Goal: Task Accomplishment & Management: Complete application form

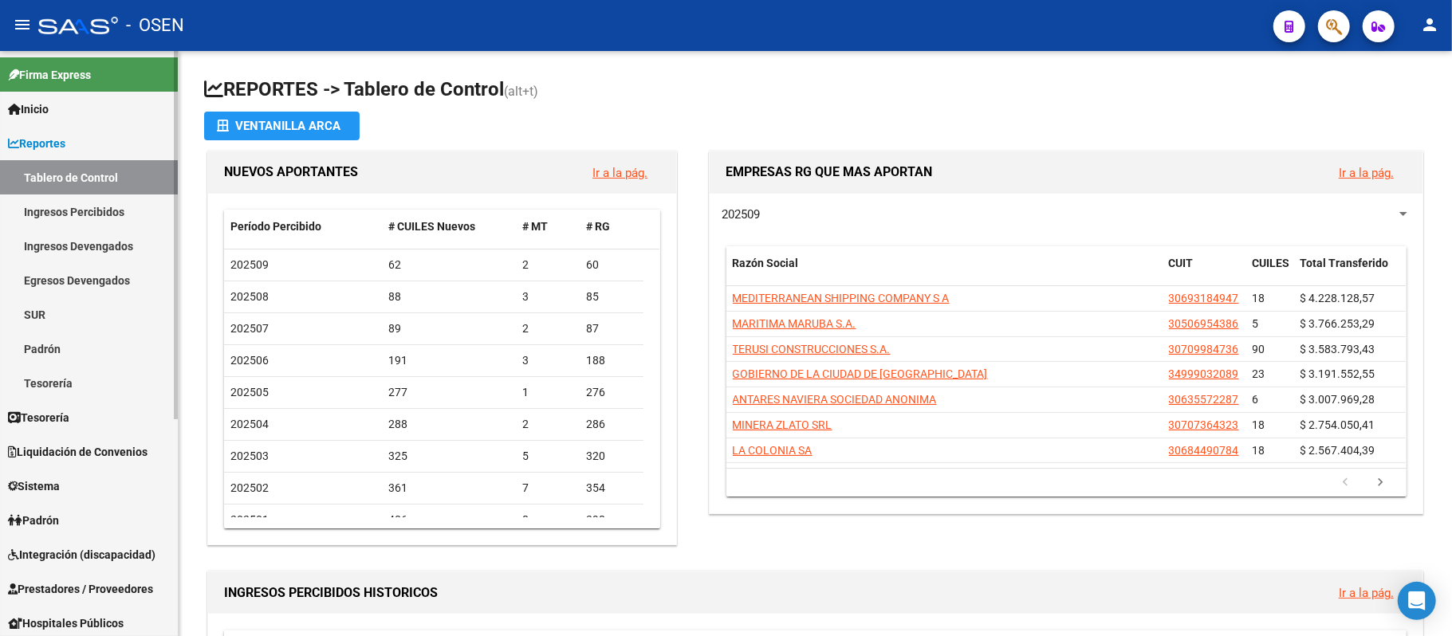
click at [113, 580] on span "Prestadores / Proveedores" at bounding box center [80, 589] width 145 height 18
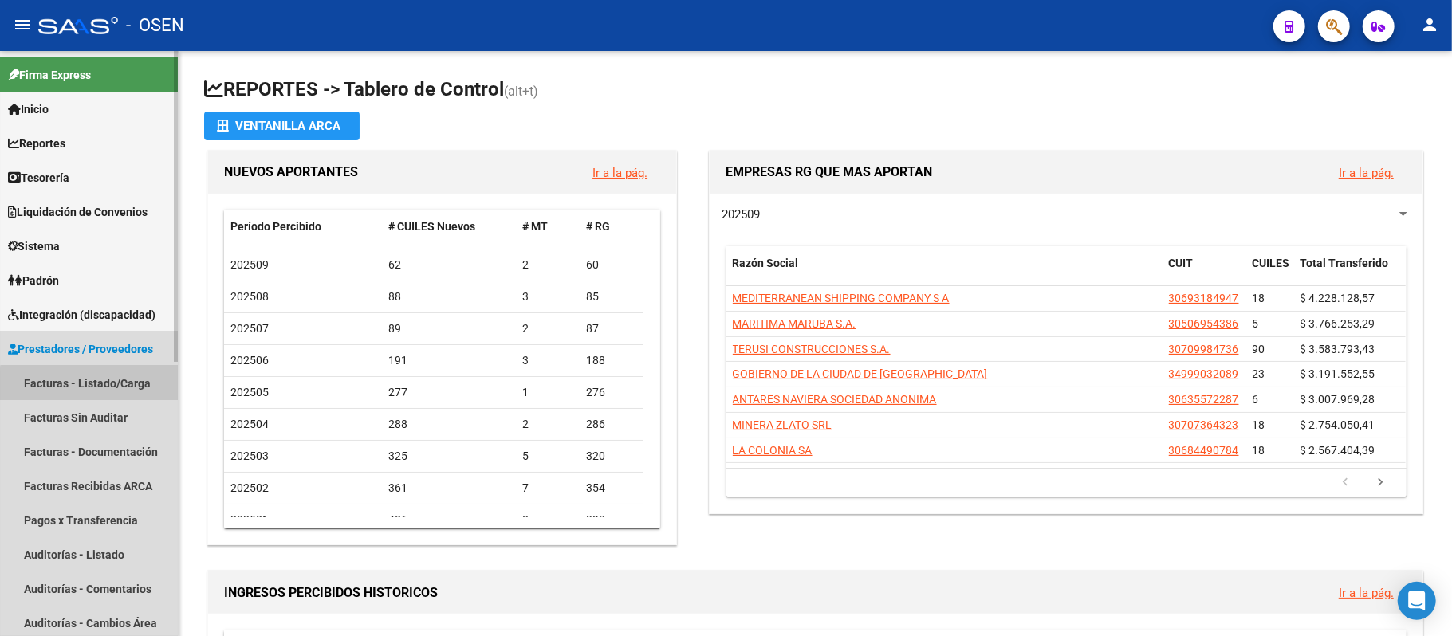
click at [112, 390] on link "Facturas - Listado/Carga" at bounding box center [89, 383] width 178 height 34
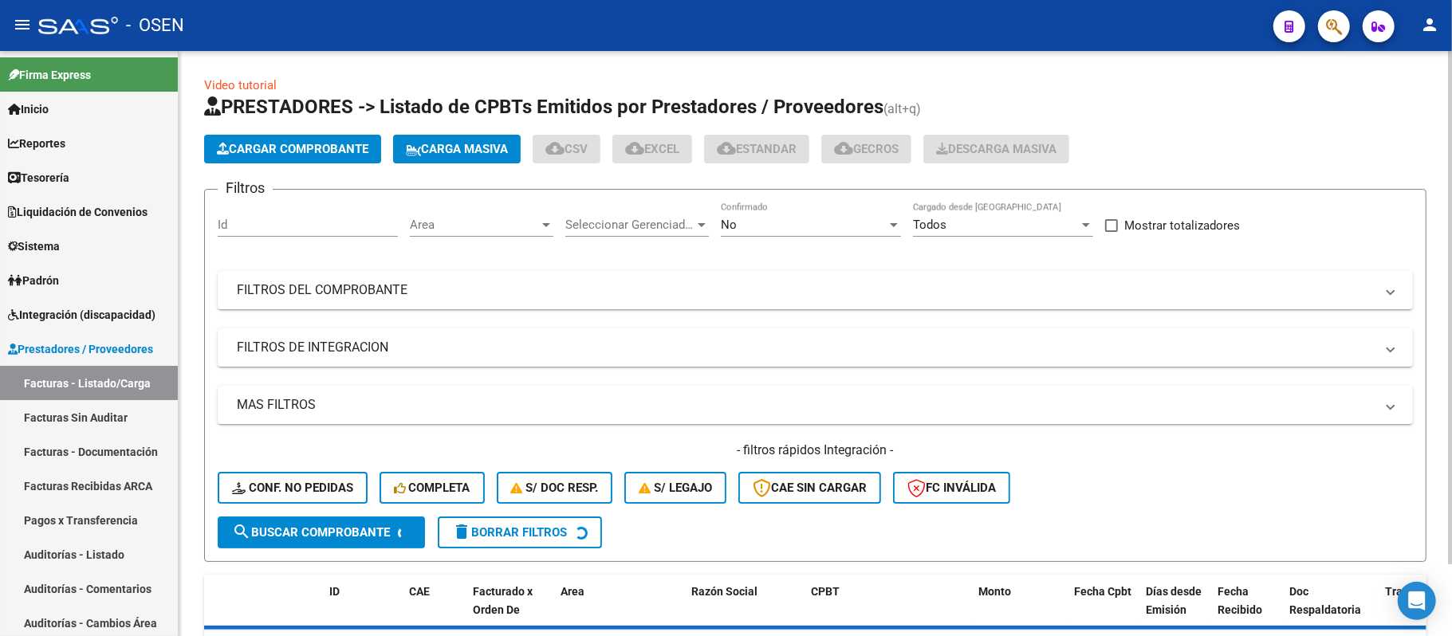
click at [368, 153] on span "Cargar Comprobante" at bounding box center [292, 149] width 151 height 14
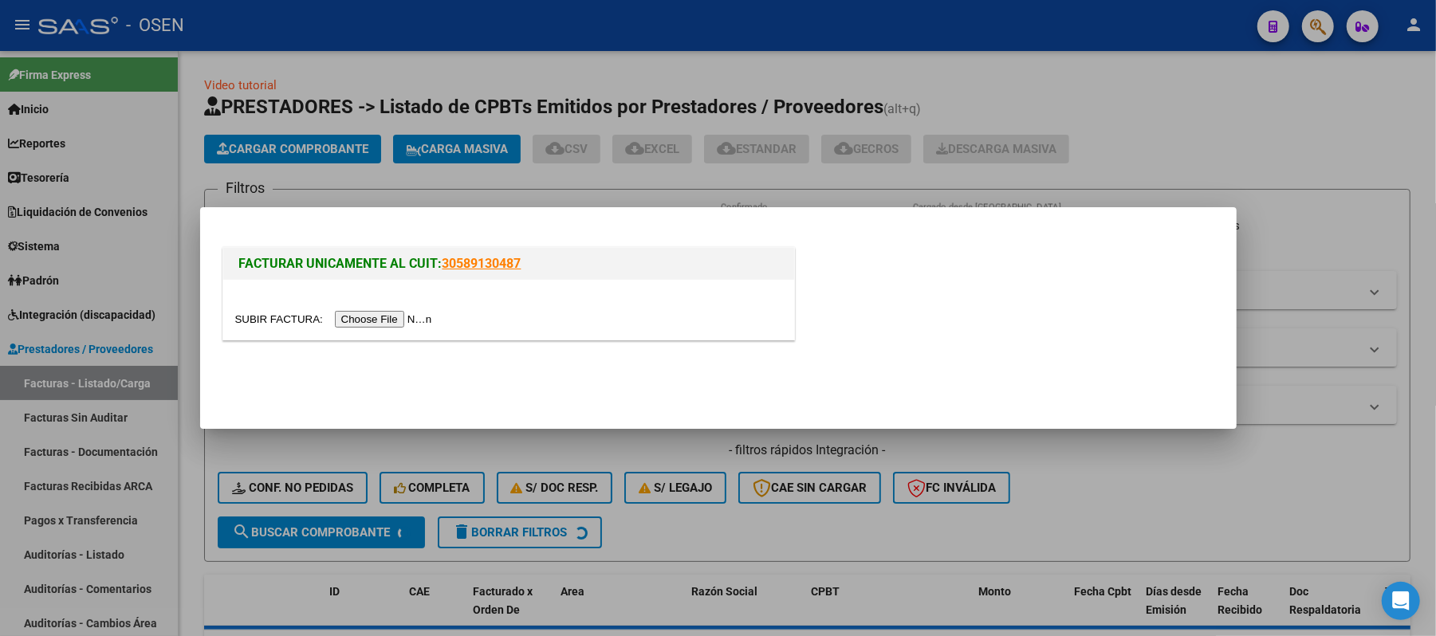
click at [377, 325] on input "file" at bounding box center [336, 319] width 202 height 17
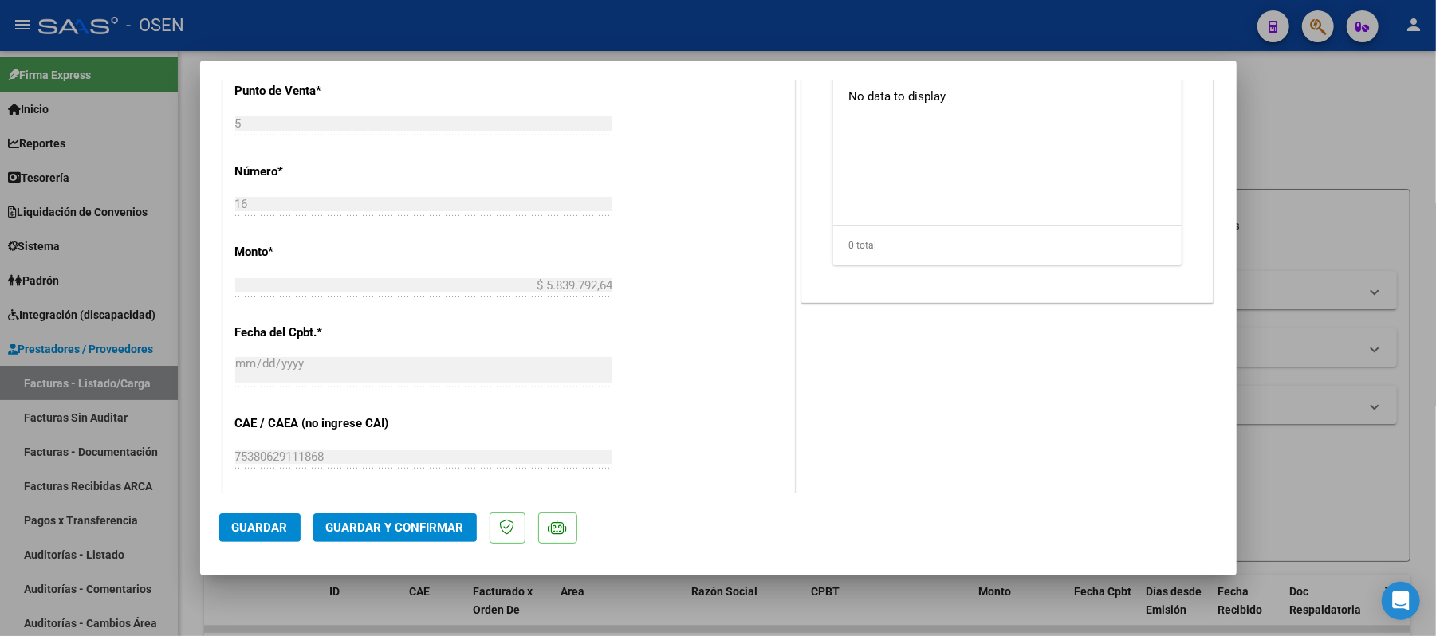
scroll to position [638, 0]
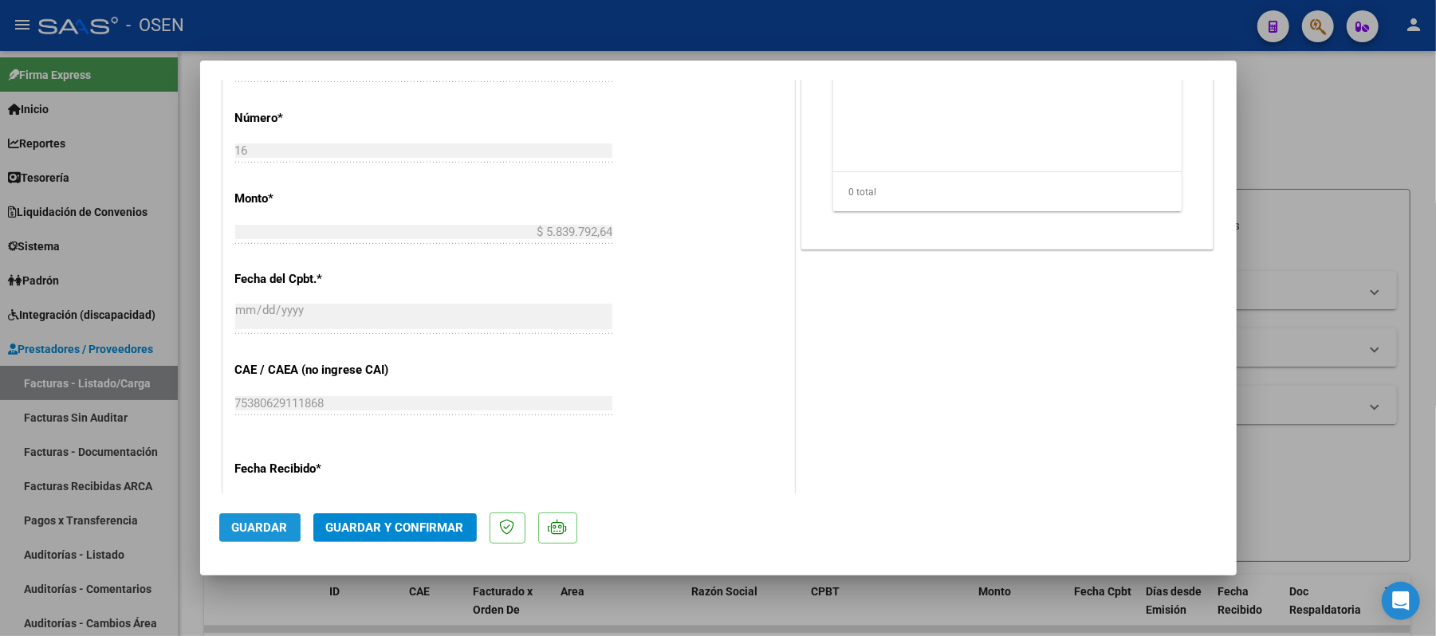
click at [256, 527] on span "Guardar" at bounding box center [260, 528] width 56 height 14
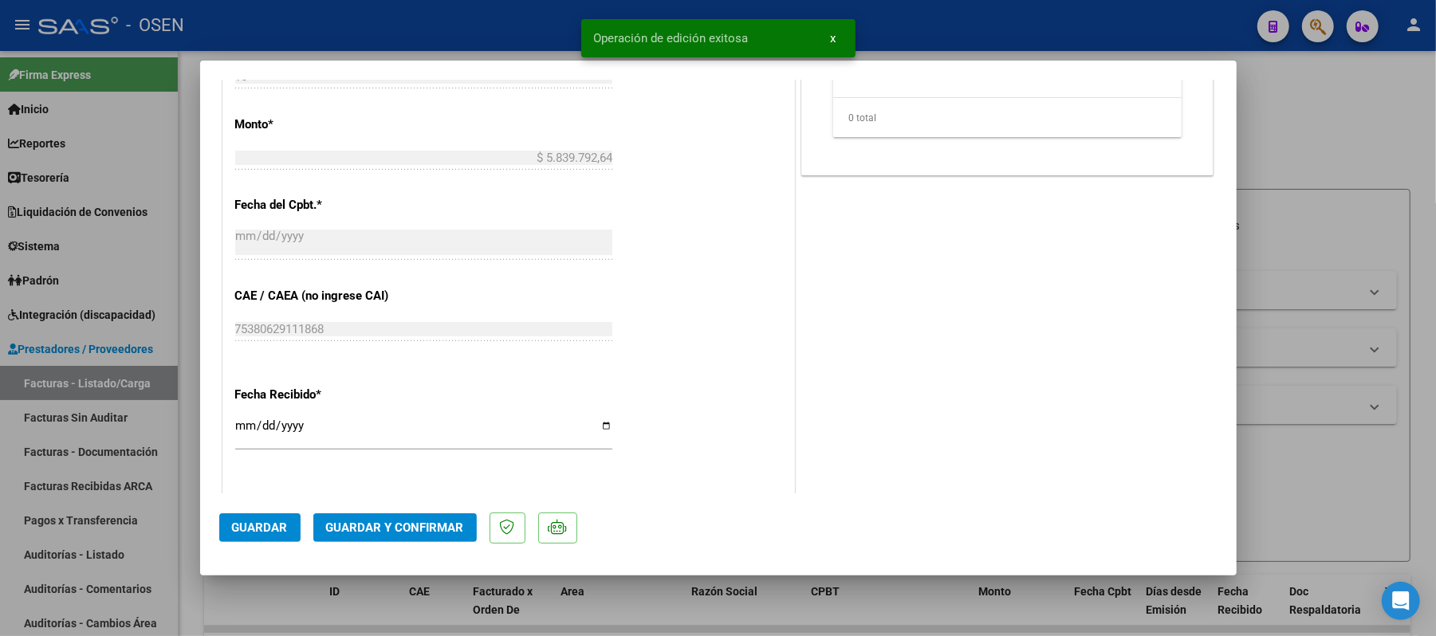
scroll to position [744, 0]
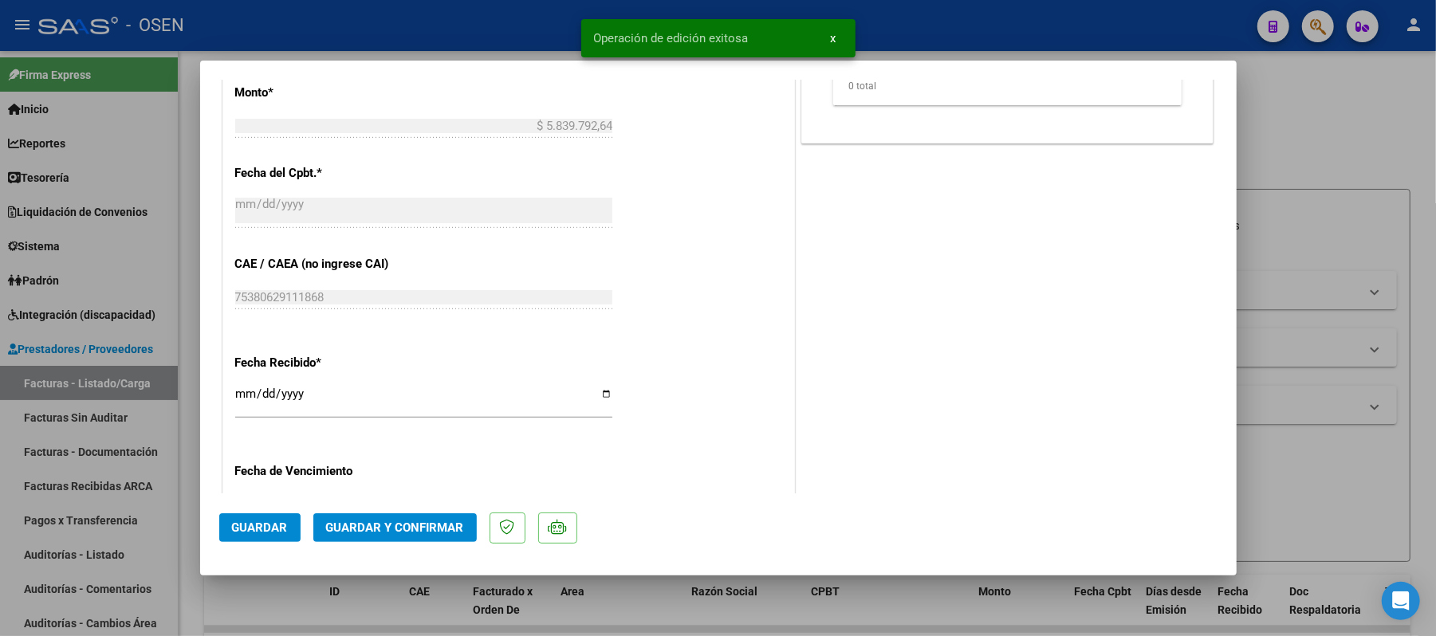
click at [234, 532] on span "Guardar" at bounding box center [260, 528] width 56 height 14
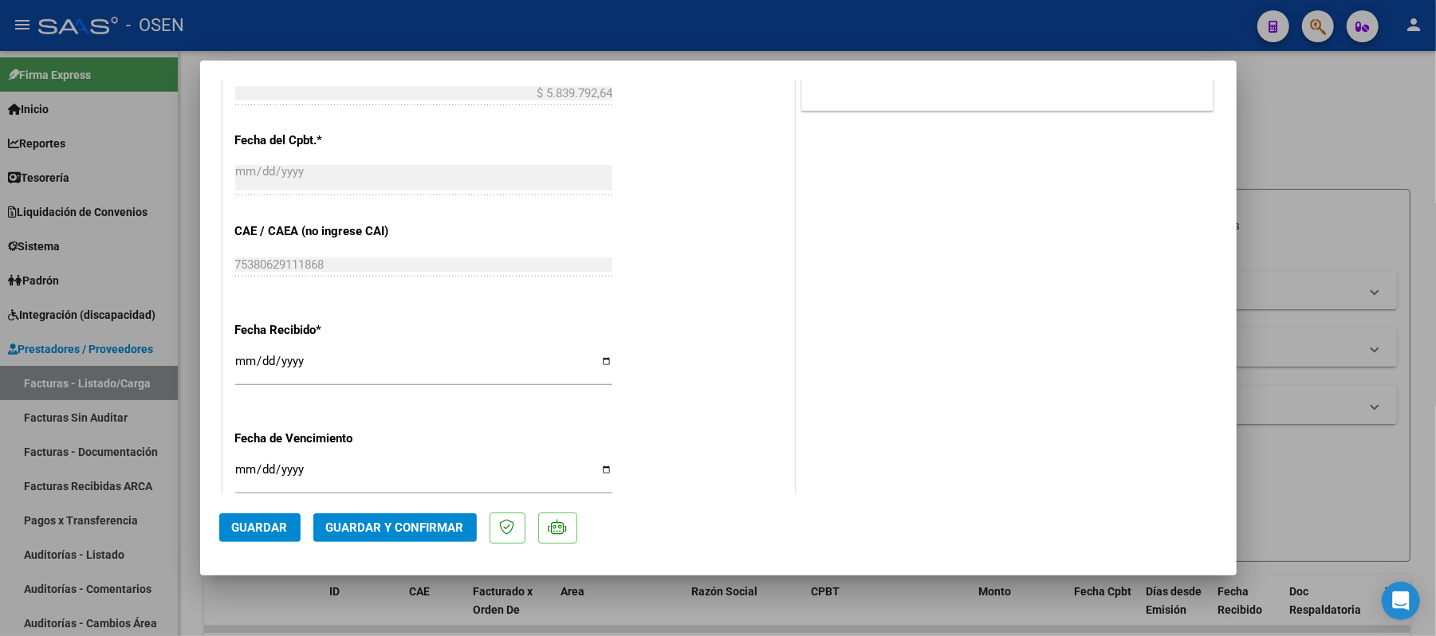
scroll to position [850, 0]
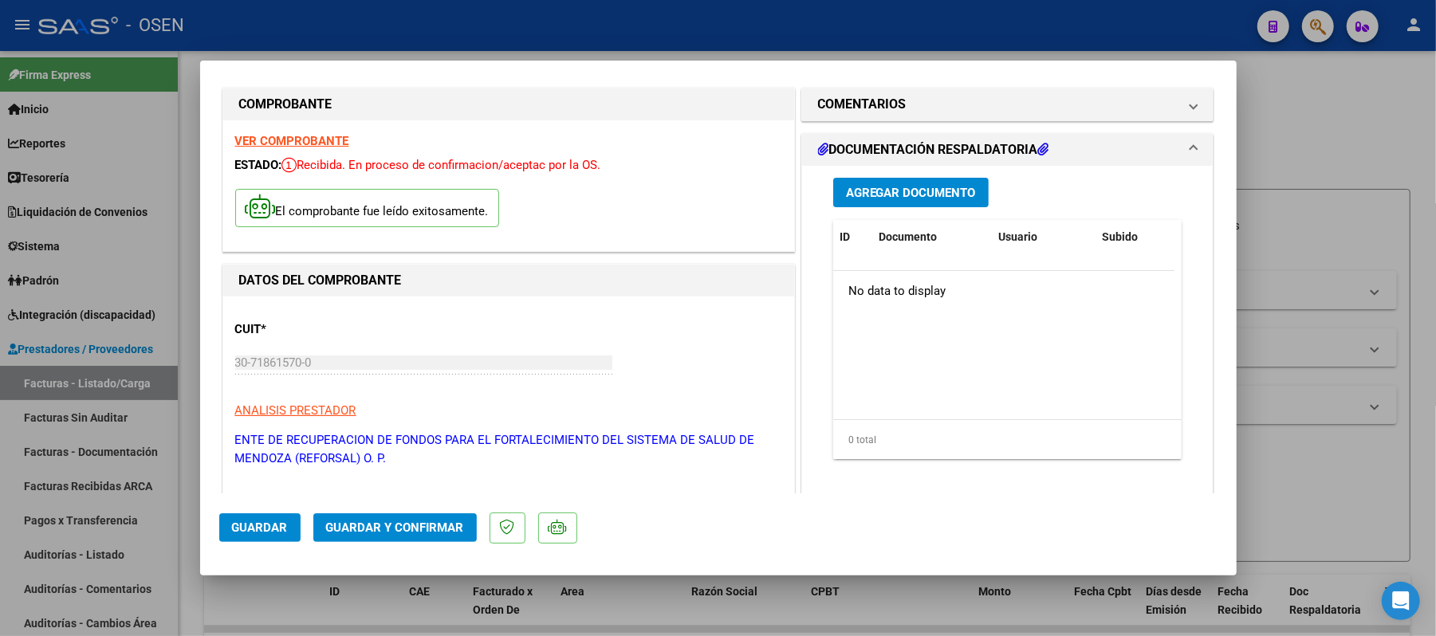
click at [274, 531] on span "Guardar" at bounding box center [260, 528] width 56 height 14
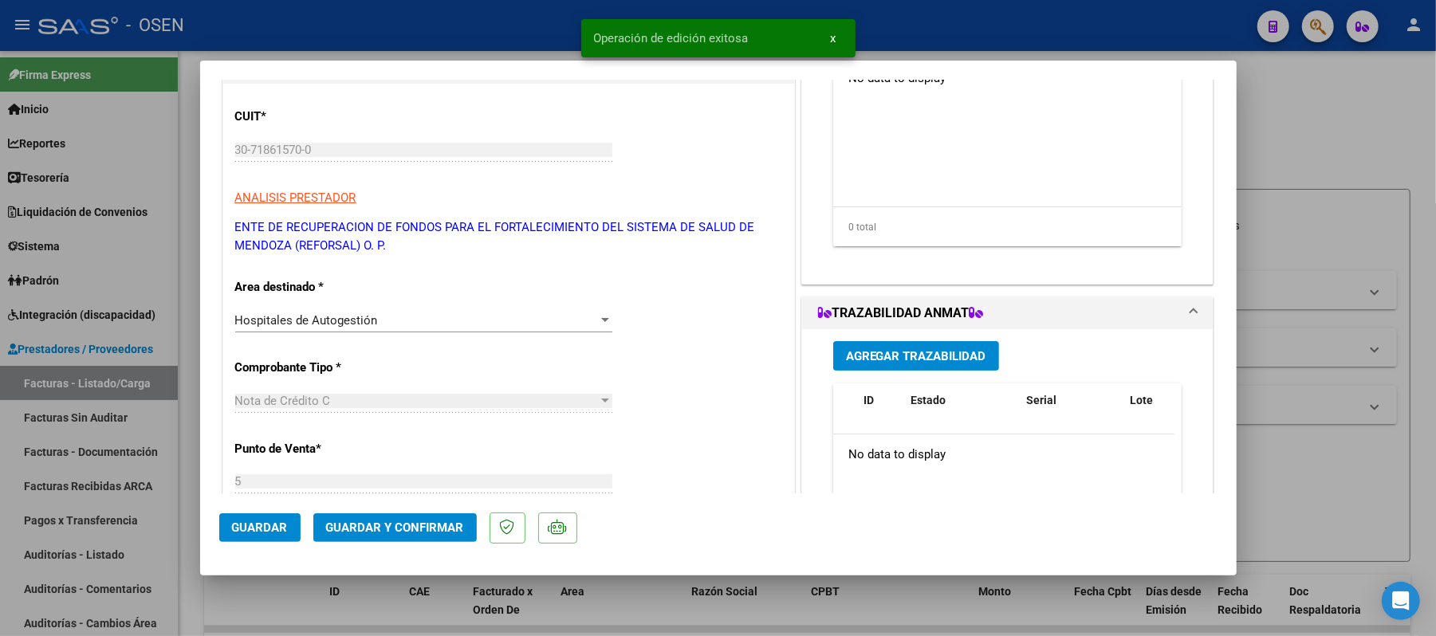
scroll to position [0, 0]
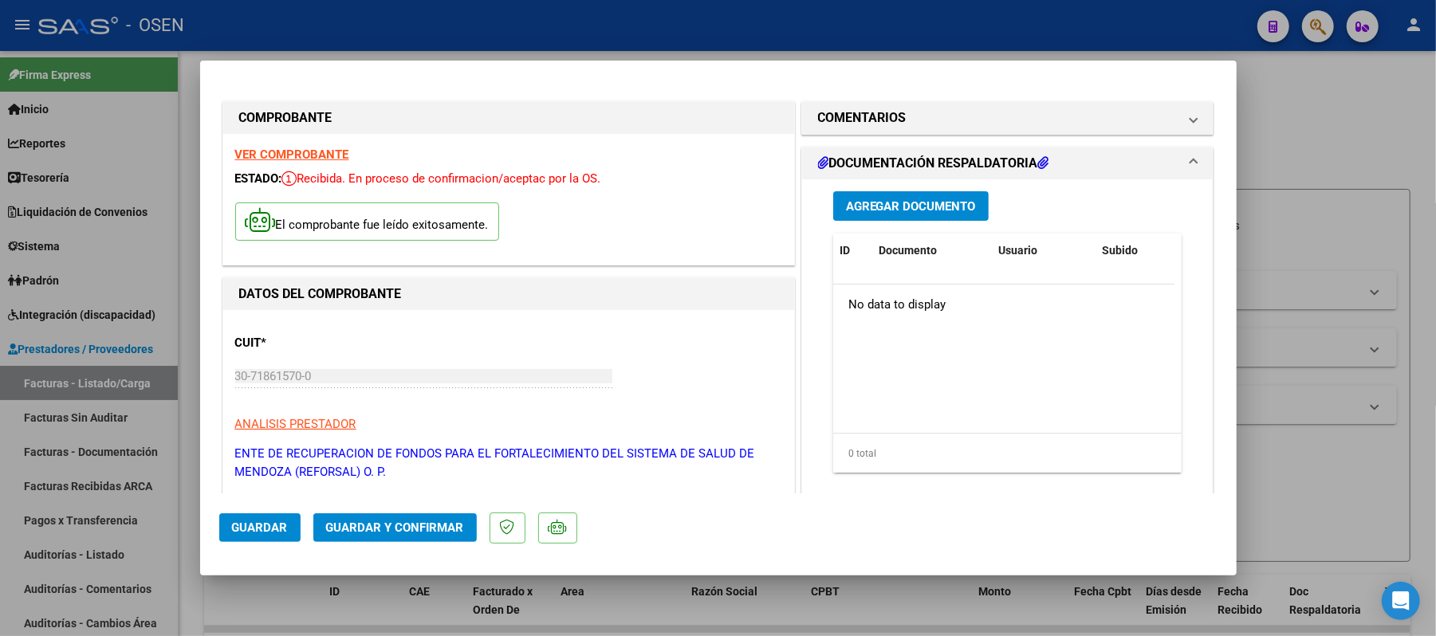
click at [294, 153] on strong "VER COMPROBANTE" at bounding box center [292, 154] width 114 height 14
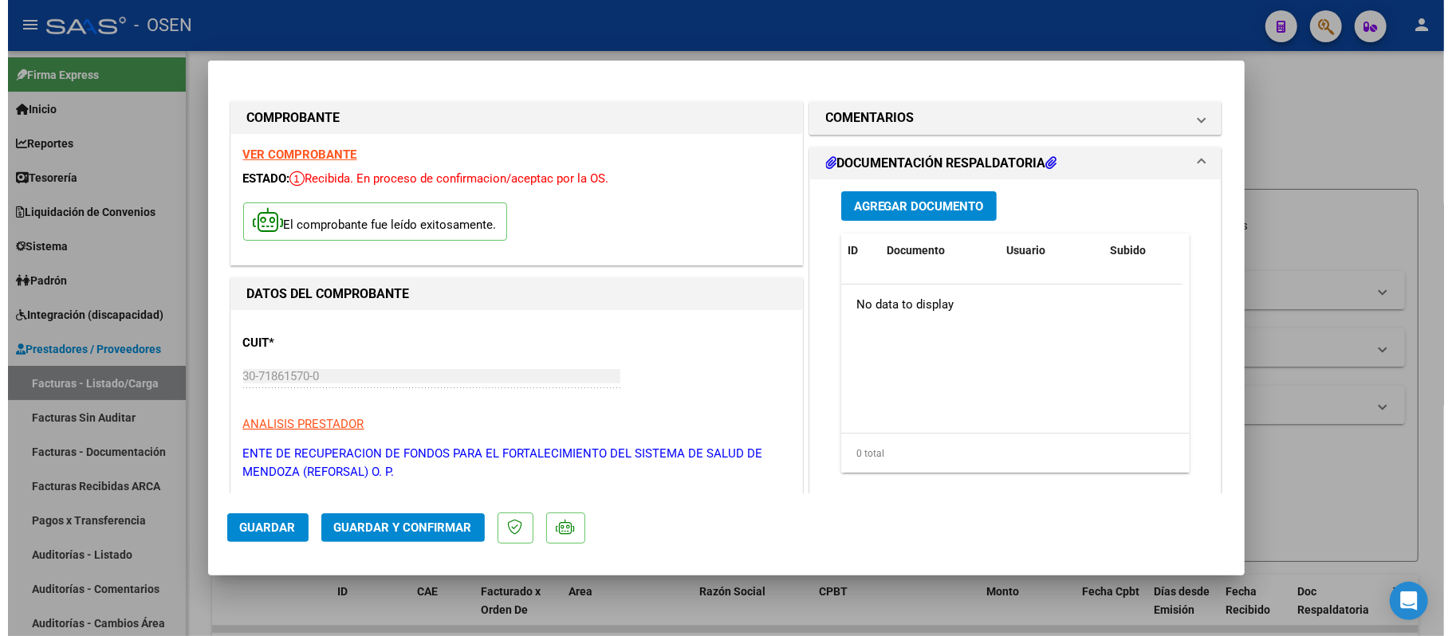
scroll to position [319, 0]
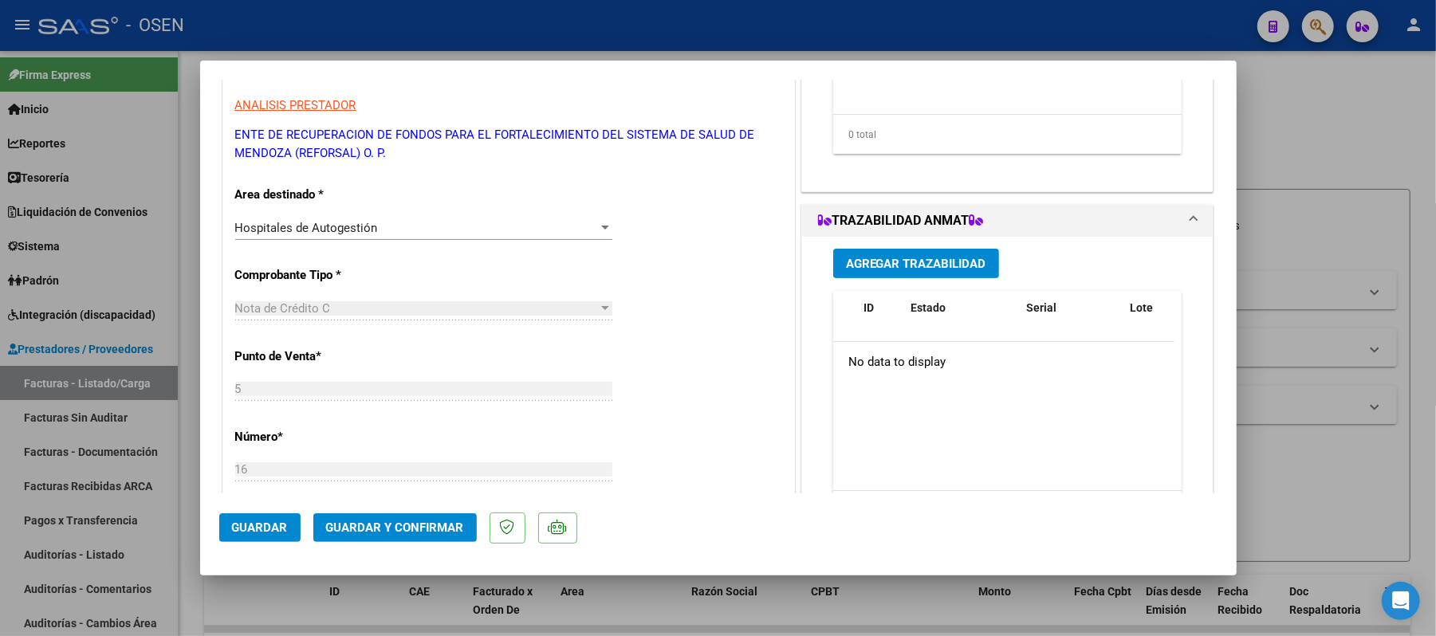
click at [30, 553] on div at bounding box center [718, 318] width 1436 height 636
type input "$ 0,00"
click at [57, 556] on link "Auditorías - Listado" at bounding box center [89, 554] width 178 height 34
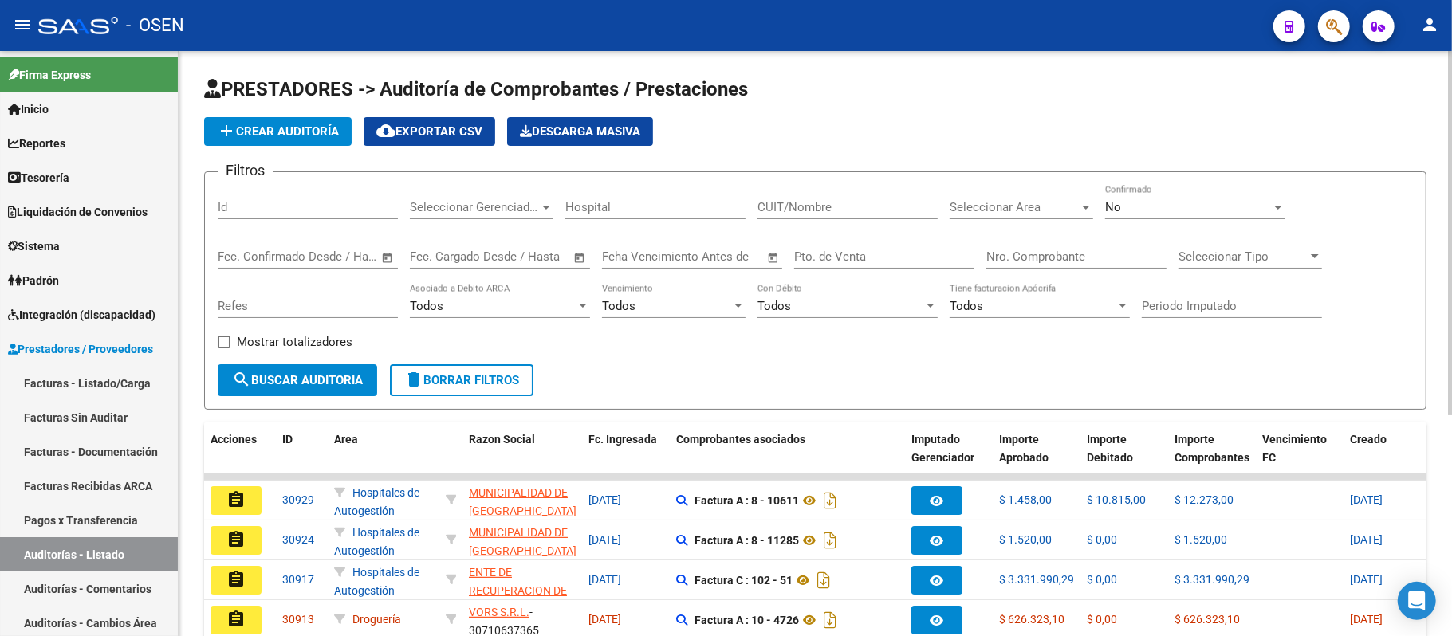
click at [1052, 244] on div "Nro. Comprobante" at bounding box center [1076, 251] width 180 height 34
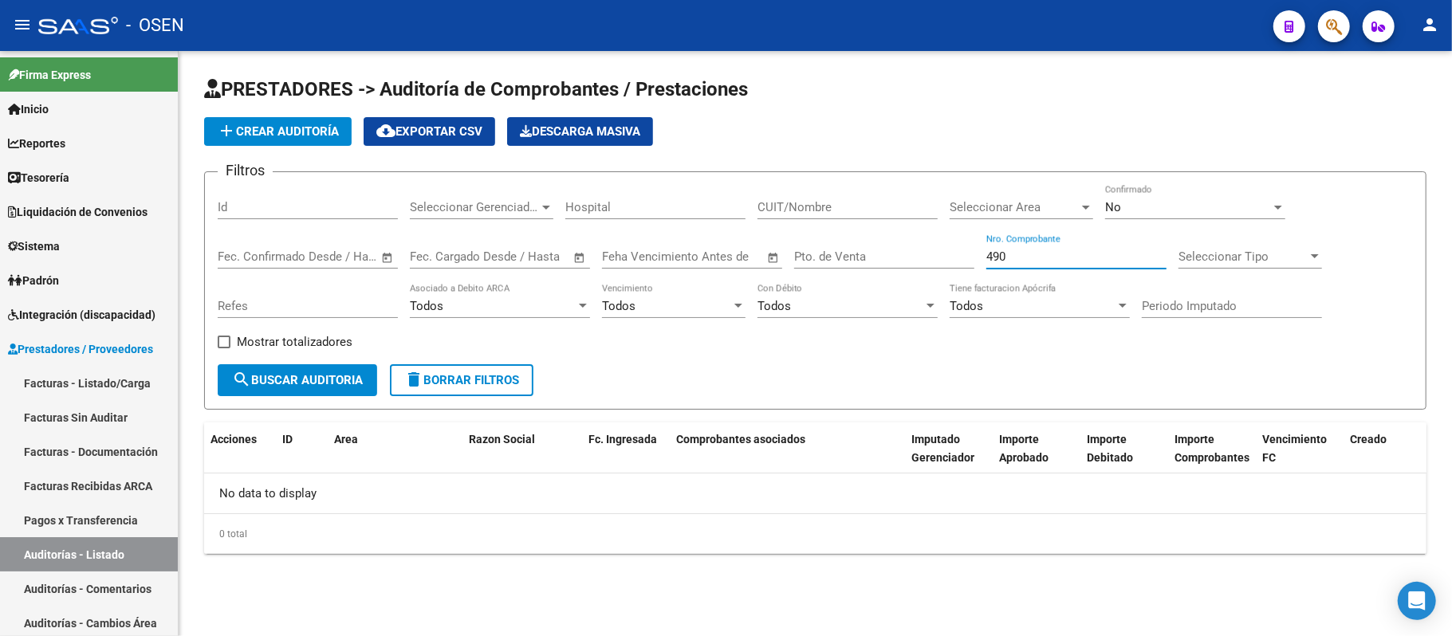
type input "490"
click at [1197, 196] on div "No Confirmado" at bounding box center [1195, 202] width 180 height 34
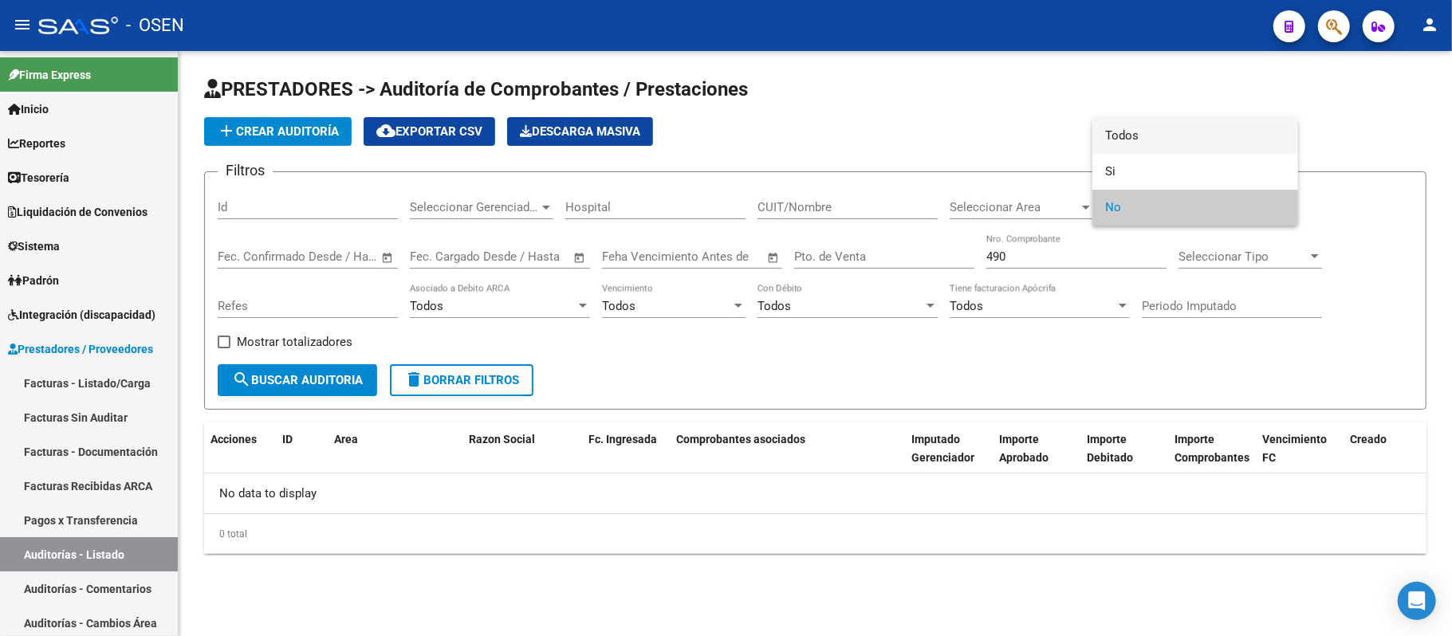
click at [1152, 122] on span "Todos" at bounding box center [1195, 136] width 180 height 36
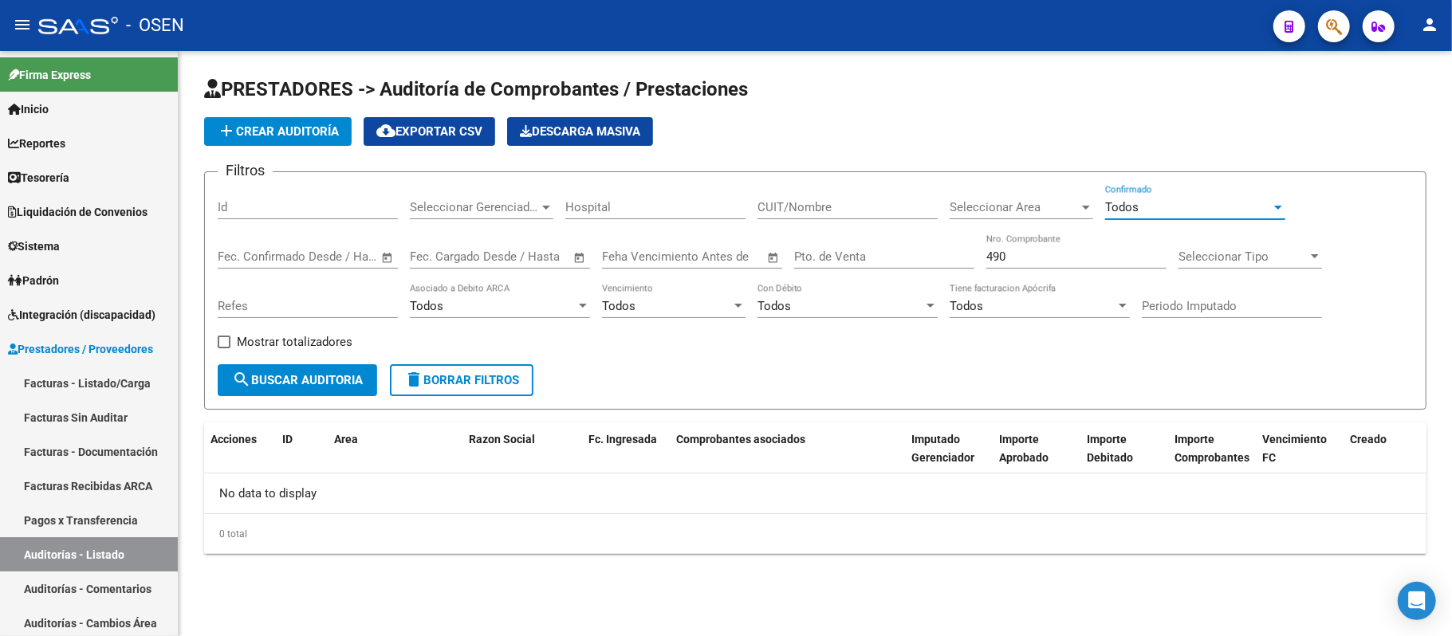
click at [309, 383] on span "search Buscar Auditoria" at bounding box center [297, 380] width 131 height 14
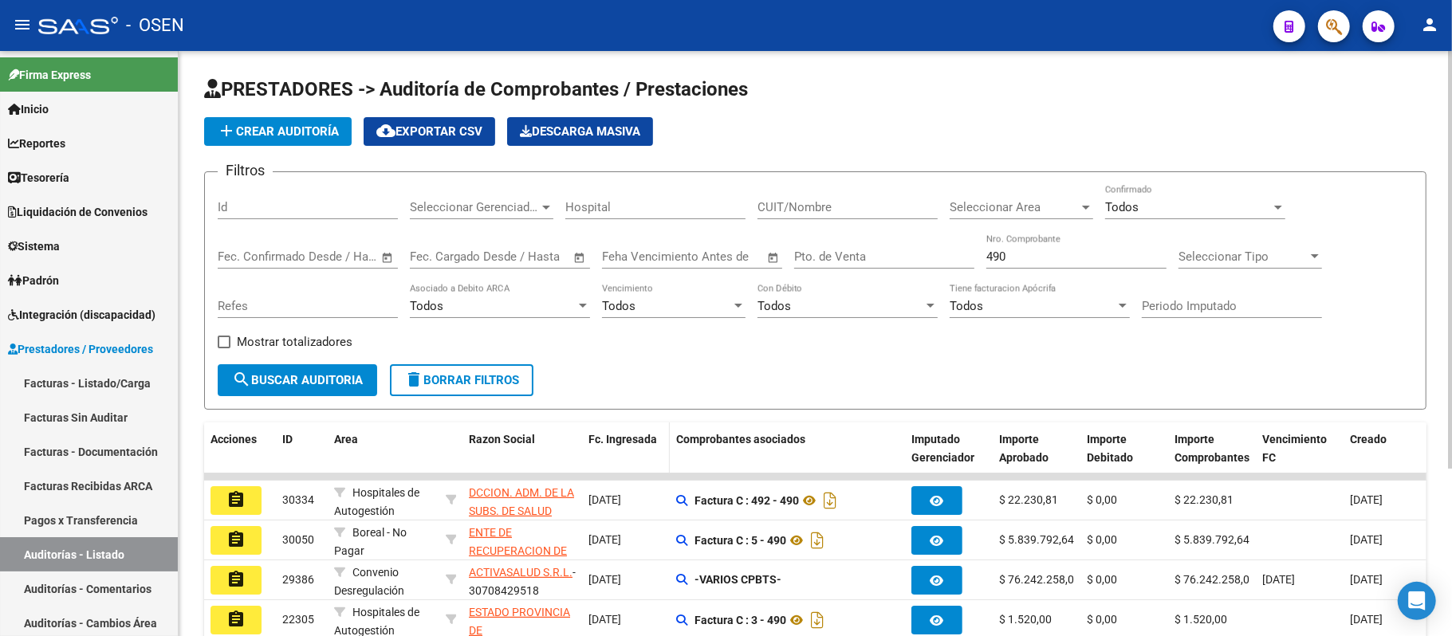
scroll to position [106, 0]
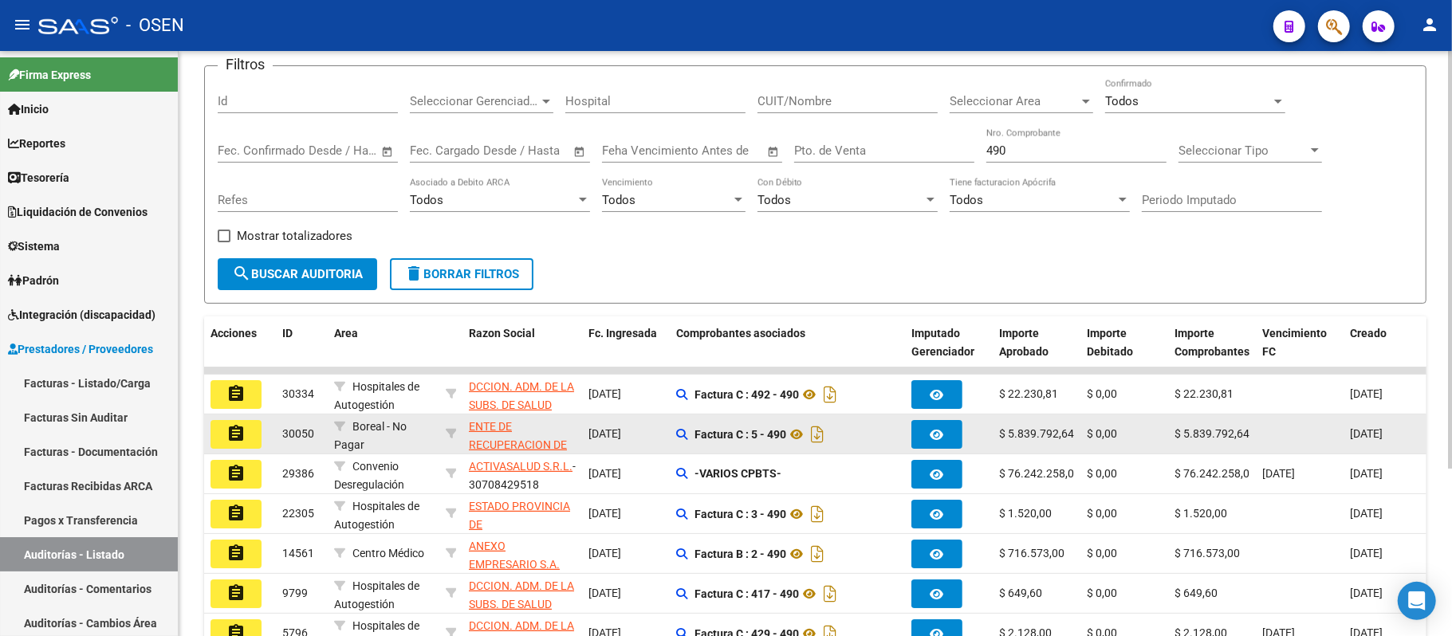
click at [260, 438] on button "assignment" at bounding box center [235, 434] width 51 height 29
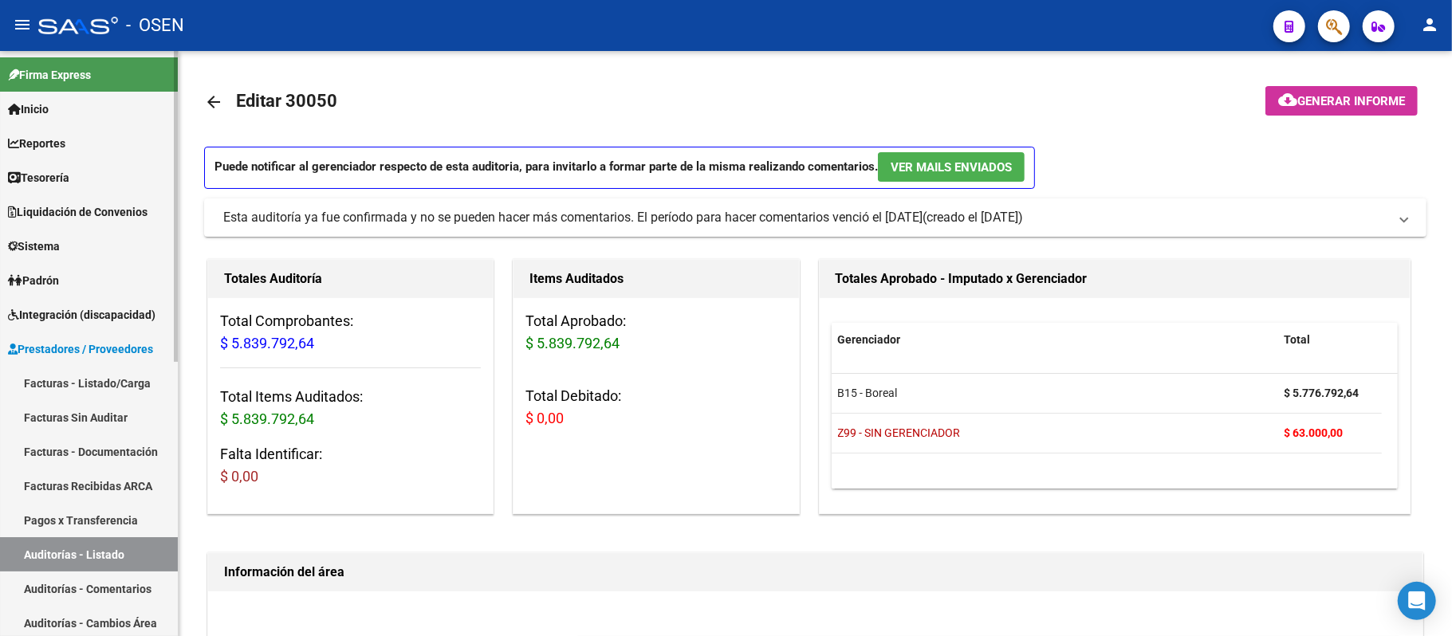
click at [74, 383] on link "Facturas - Listado/Carga" at bounding box center [89, 383] width 178 height 34
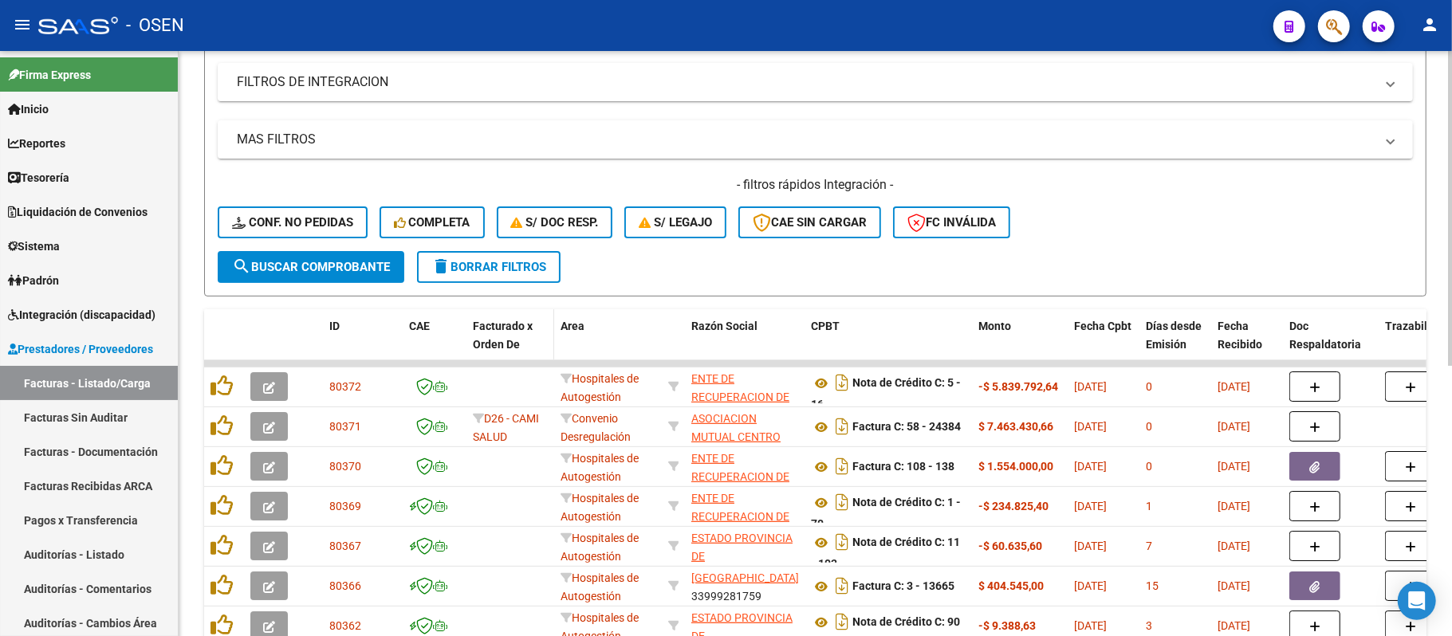
scroll to position [295, 0]
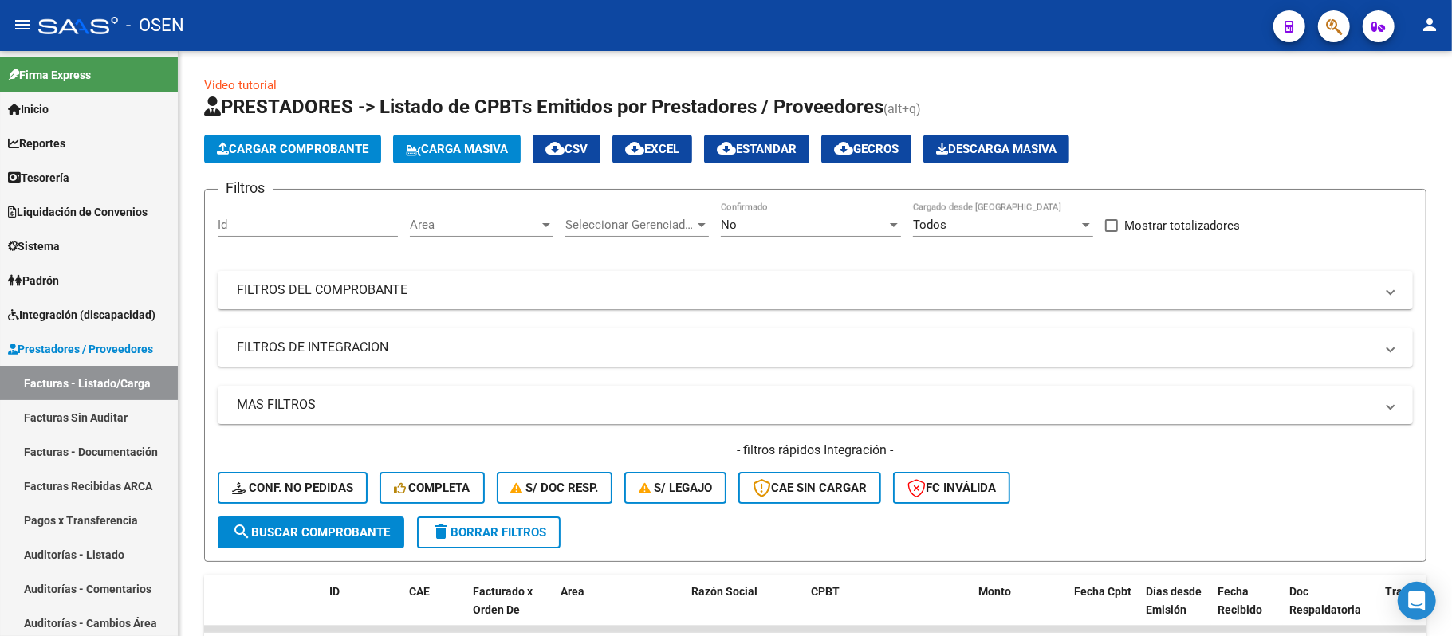
click at [1340, 20] on icon "button" at bounding box center [1334, 27] width 16 height 18
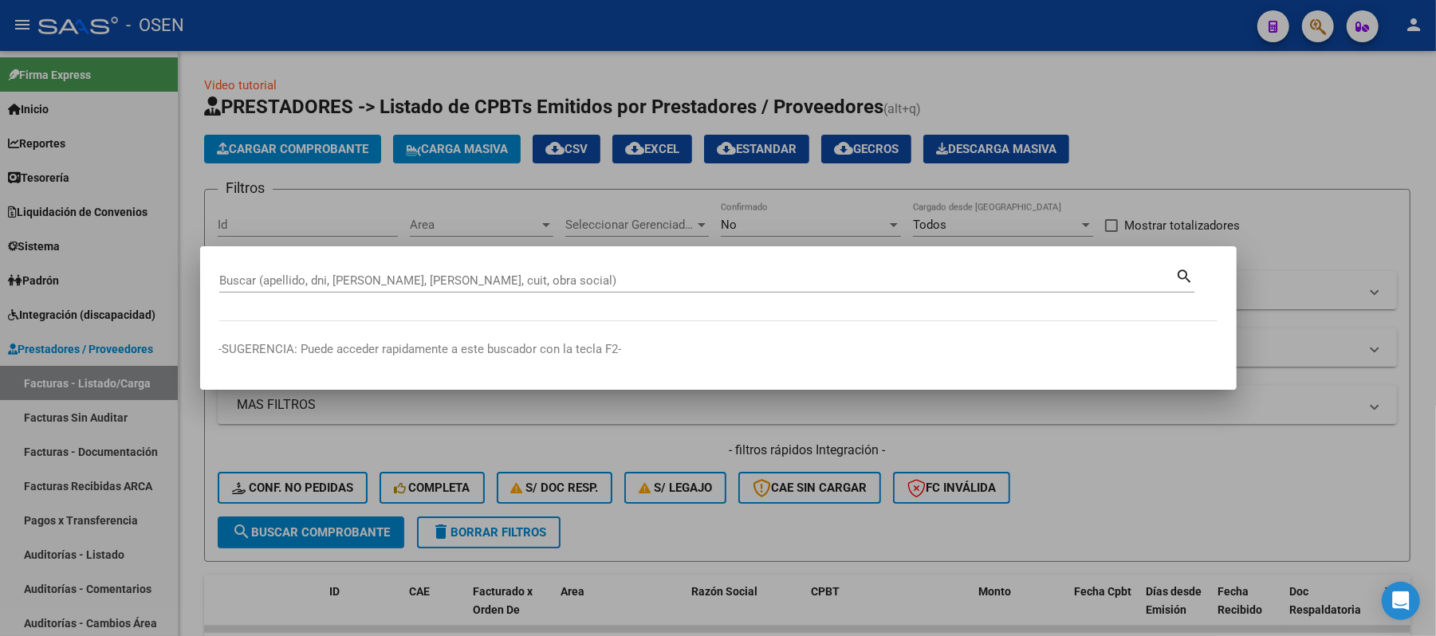
paste input "14309317"
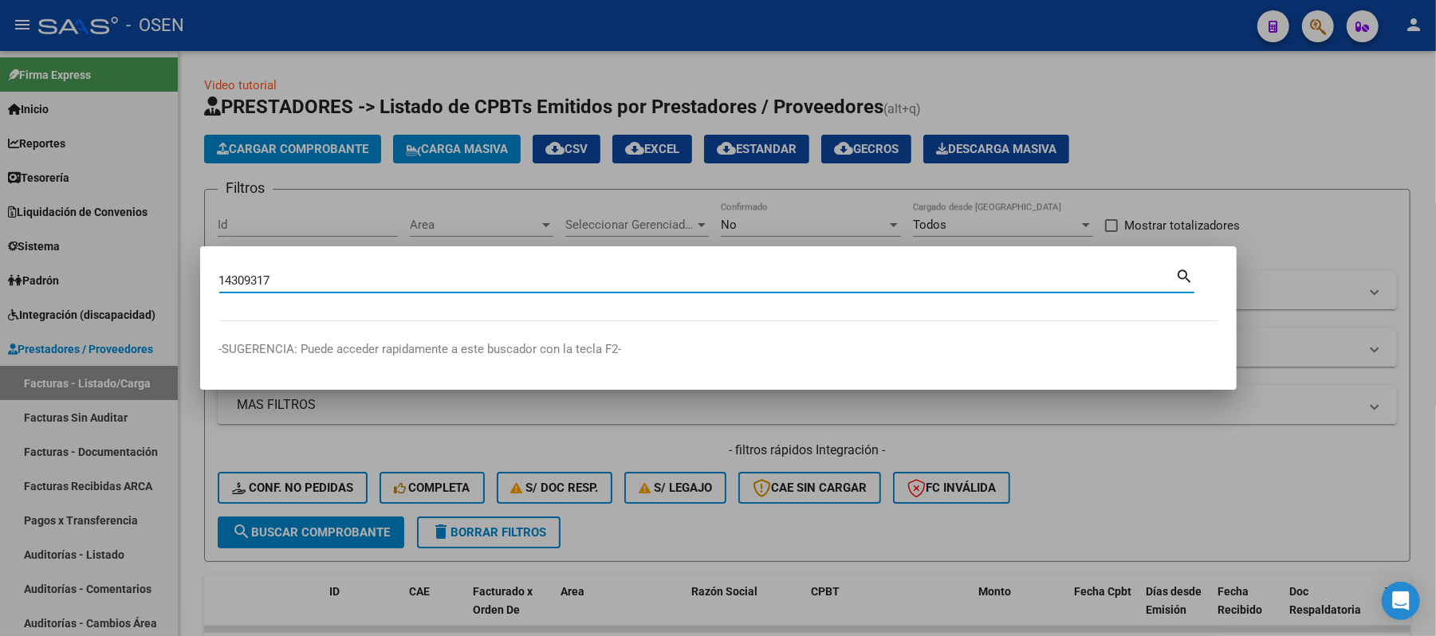
type input "14309317"
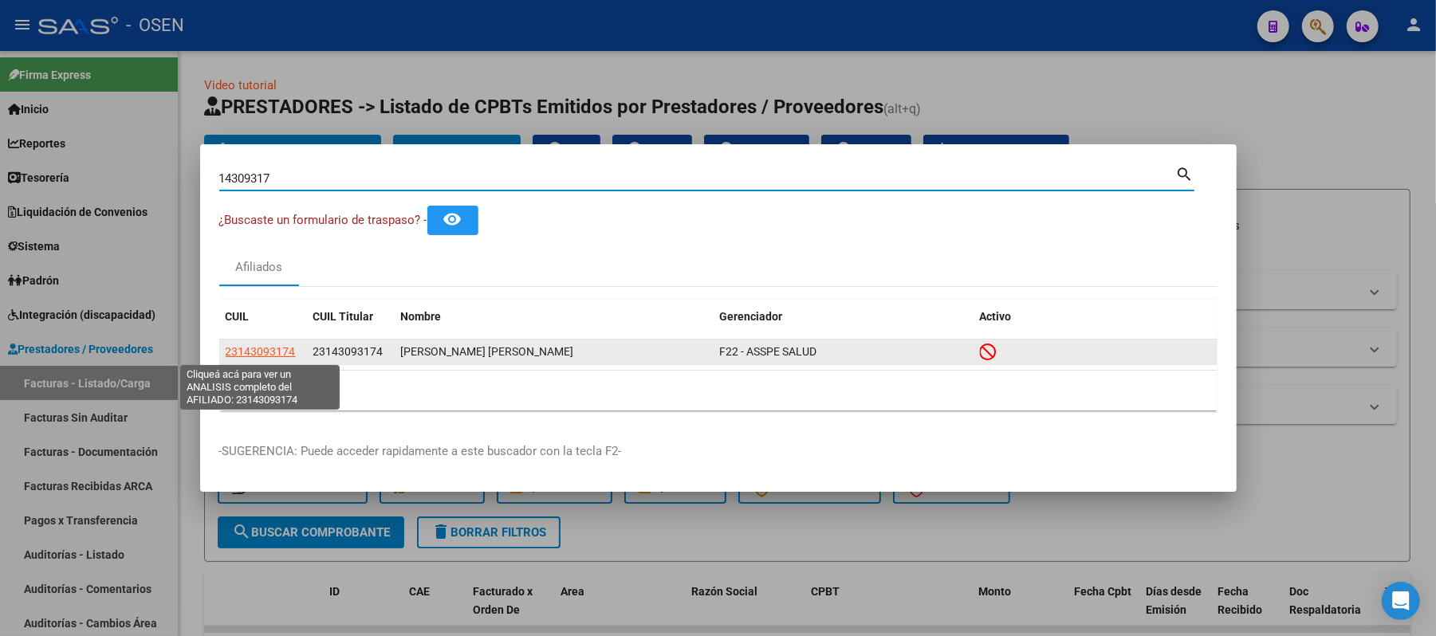
click at [257, 348] on span "23143093174" at bounding box center [261, 351] width 70 height 13
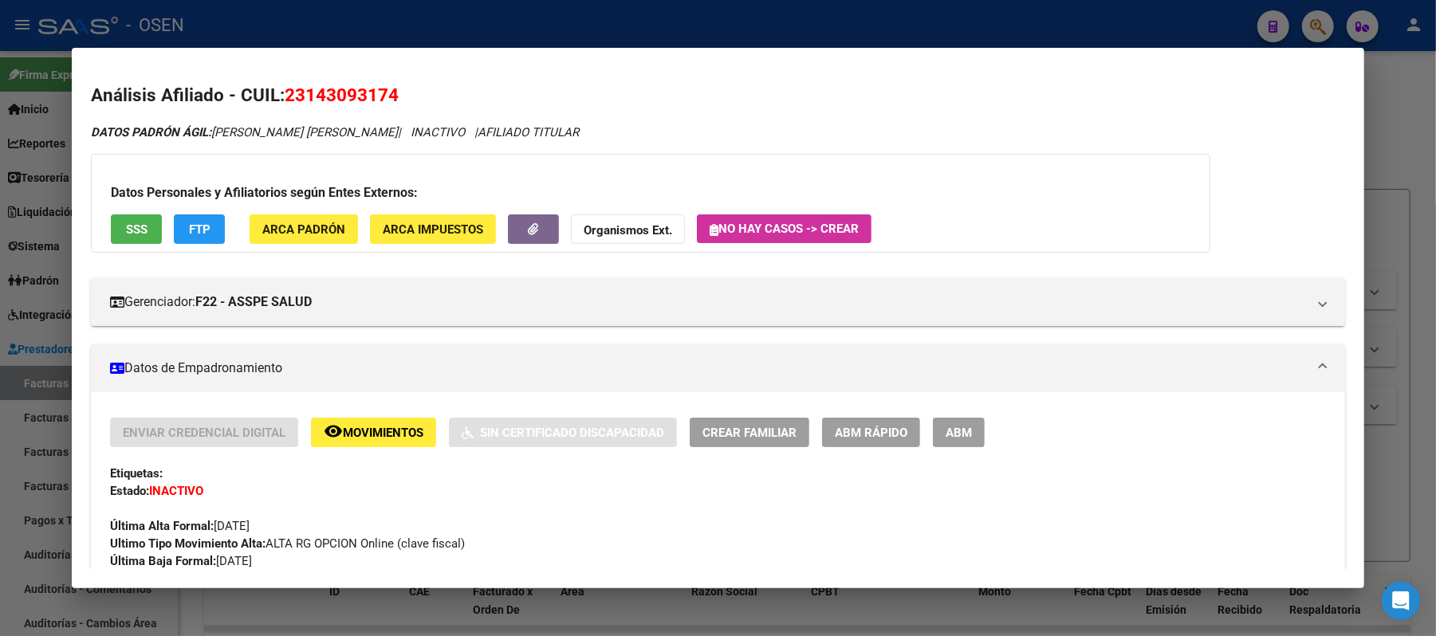
click at [102, 237] on div "Datos Personales y Afiliatorios según Entes Externos: SSS FTP ARCA Padrón ARCA …" at bounding box center [650, 203] width 1119 height 99
click at [141, 230] on button "SSS" at bounding box center [136, 228] width 51 height 29
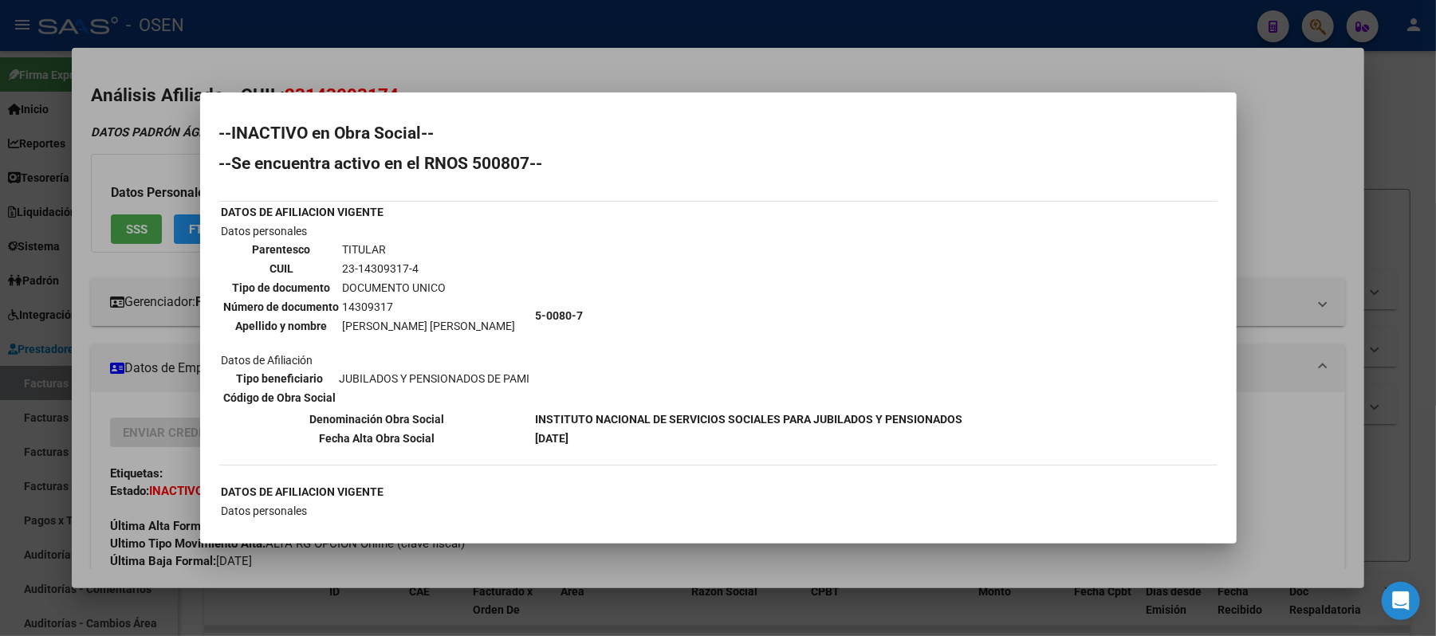
scroll to position [212, 0]
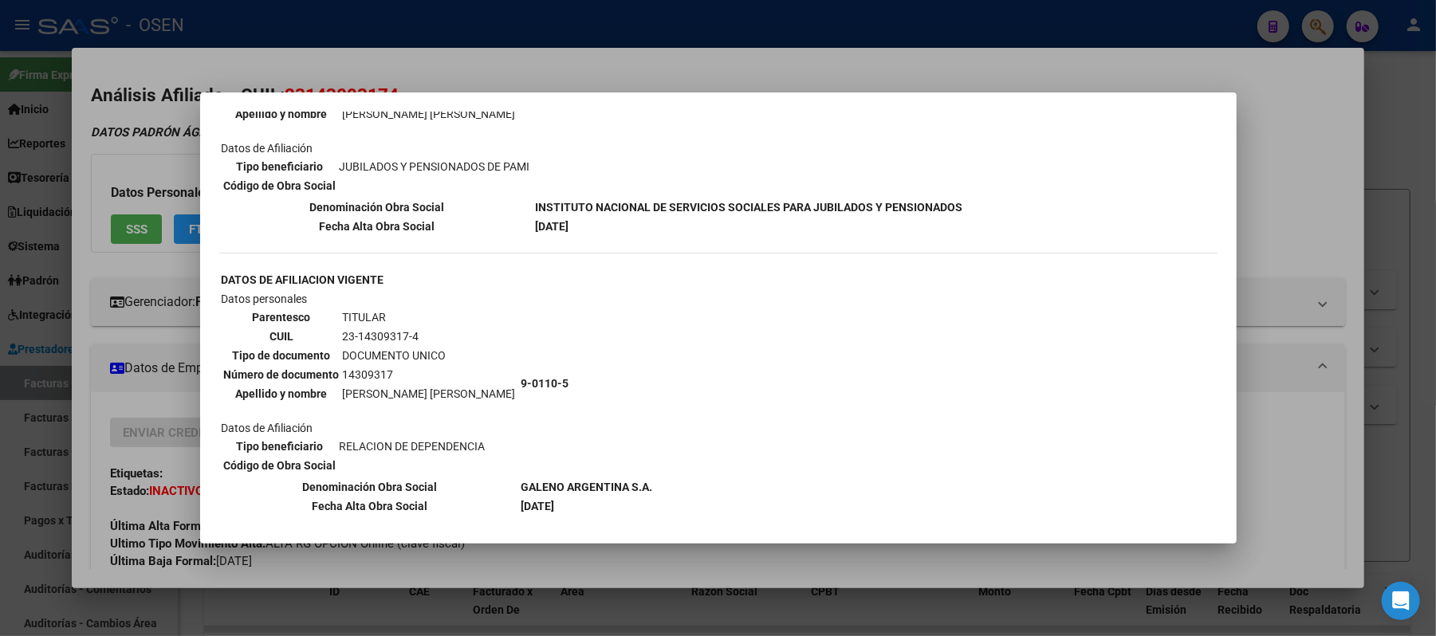
click at [195, 329] on div at bounding box center [718, 318] width 1436 height 636
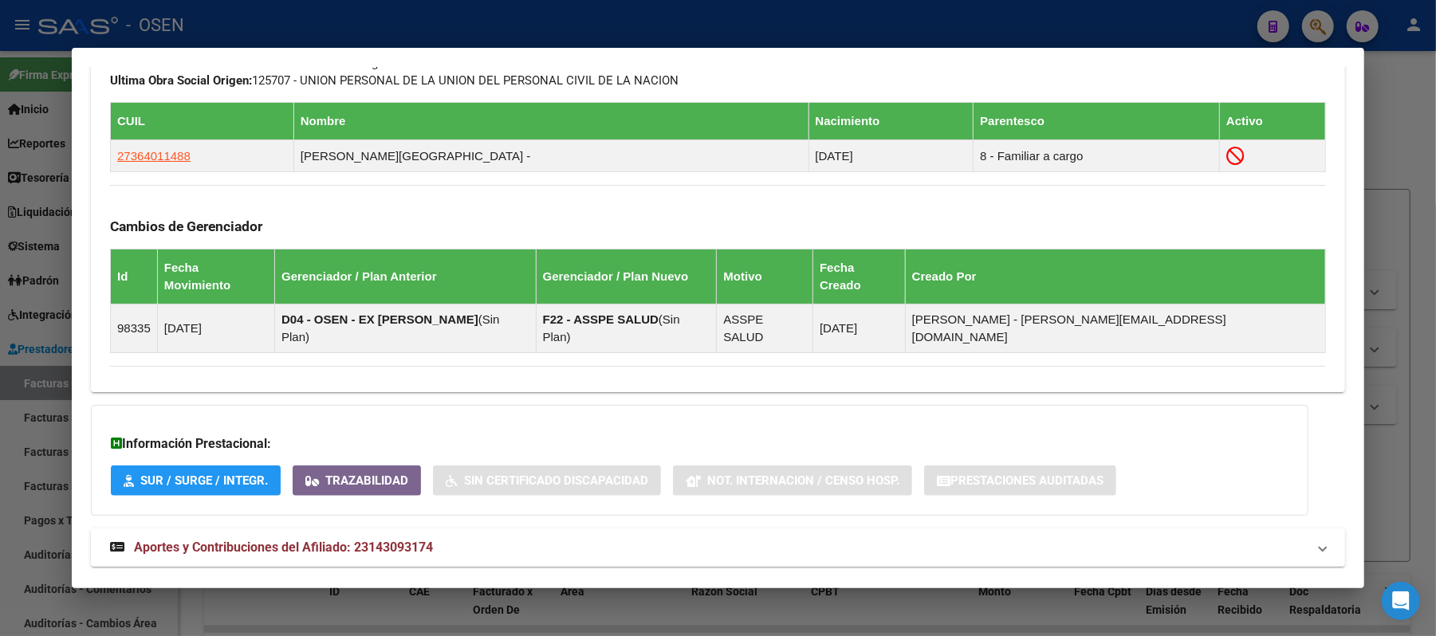
click at [336, 528] on mat-expansion-panel-header "Aportes y Contribuciones del Afiliado: 23143093174" at bounding box center [718, 547] width 1254 height 38
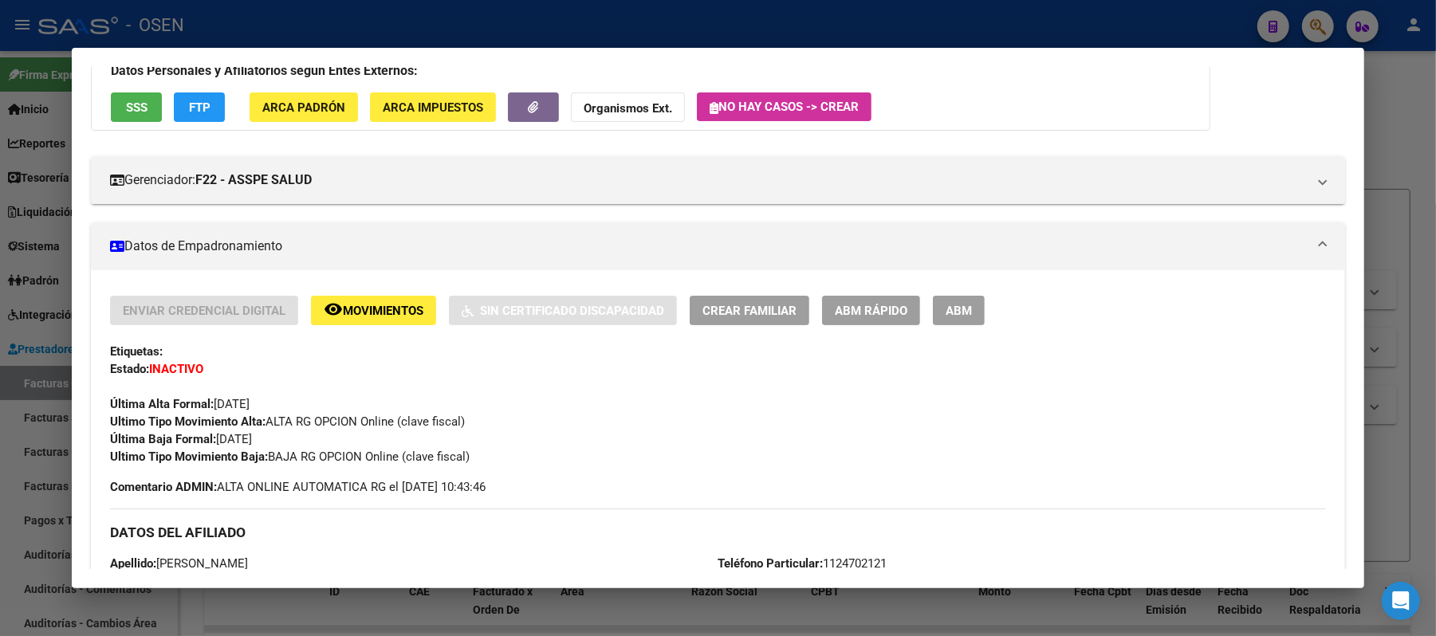
scroll to position [0, 0]
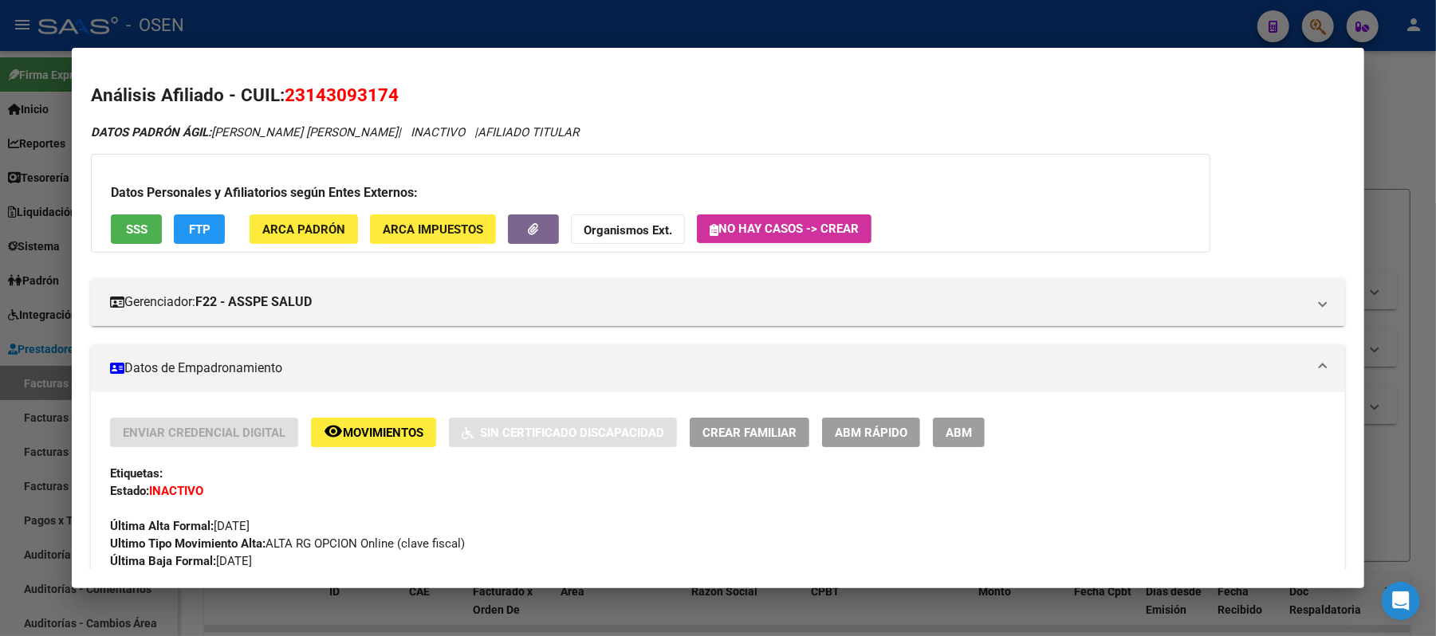
click at [191, 227] on span "FTP" at bounding box center [200, 229] width 22 height 14
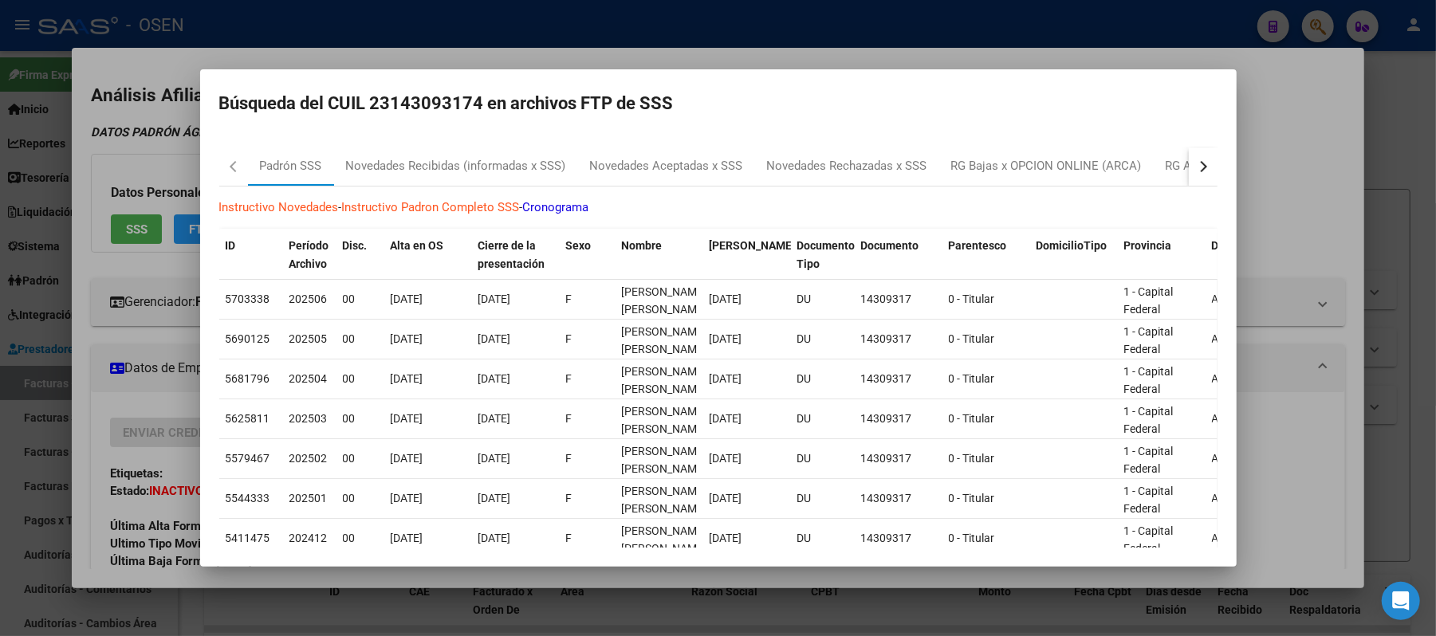
click at [1315, 215] on div at bounding box center [718, 318] width 1436 height 636
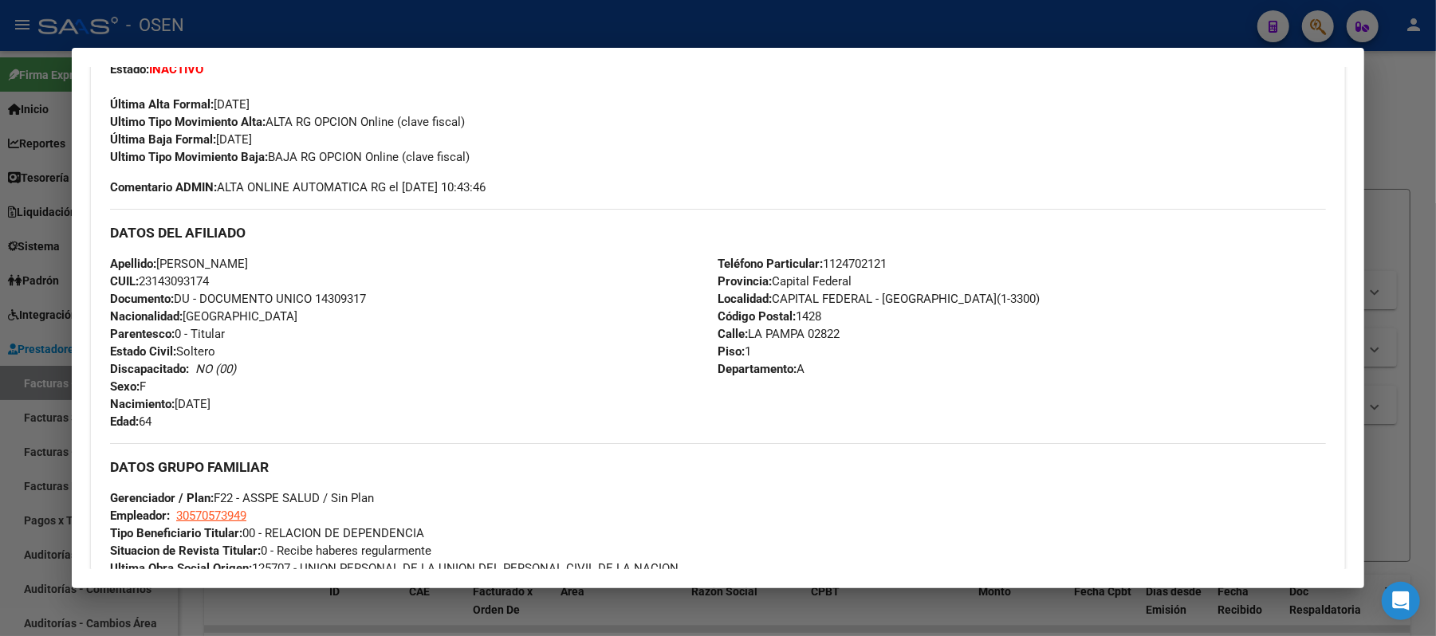
scroll to position [425, 0]
